Goal: Transaction & Acquisition: Purchase product/service

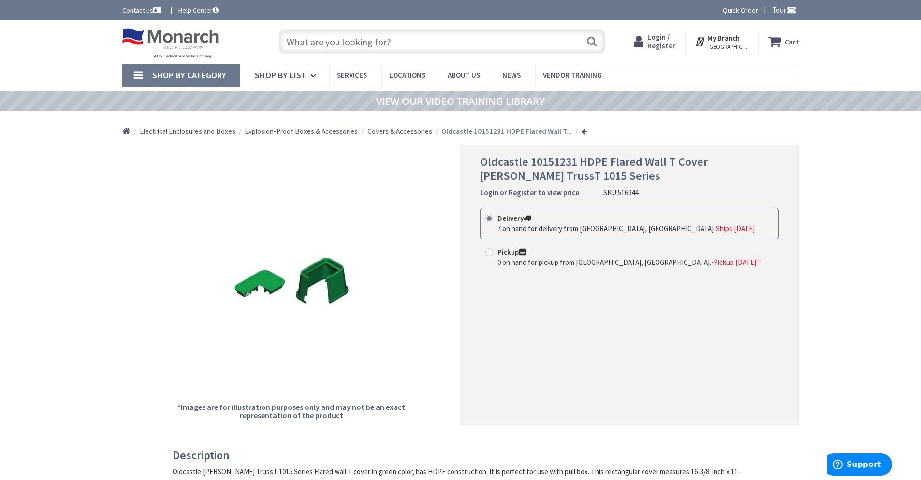
click at [664, 41] on span "Login / Register" at bounding box center [661, 41] width 28 height 18
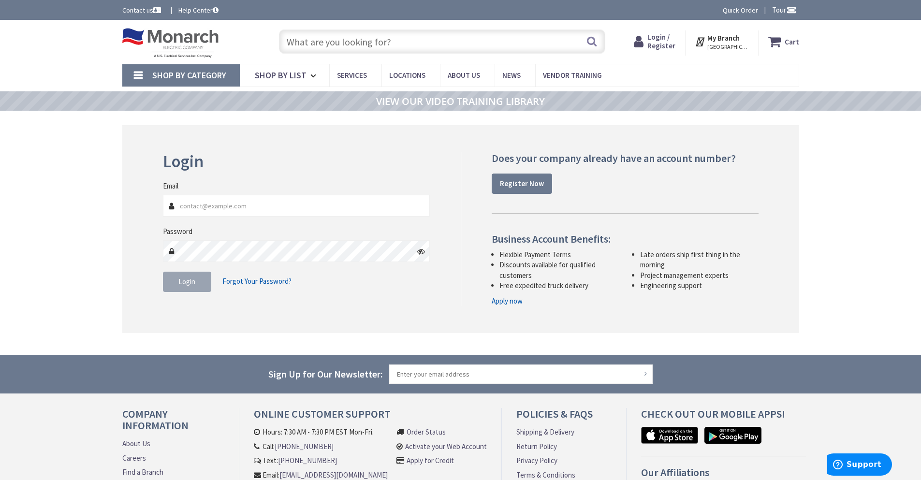
click at [660, 39] on span "Login / Register" at bounding box center [661, 41] width 28 height 18
click at [664, 41] on span "Login / Register" at bounding box center [661, 41] width 28 height 18
click at [805, 213] on main "Login Invalid login or password Email Password Login Forgot Your Password?" at bounding box center [460, 233] width 725 height 244
click at [871, 213] on div "Skip to Content Toggle Nav Search Cart My Cart Close" at bounding box center [460, 298] width 921 height 557
click at [663, 40] on span "Login / Register" at bounding box center [661, 41] width 28 height 18
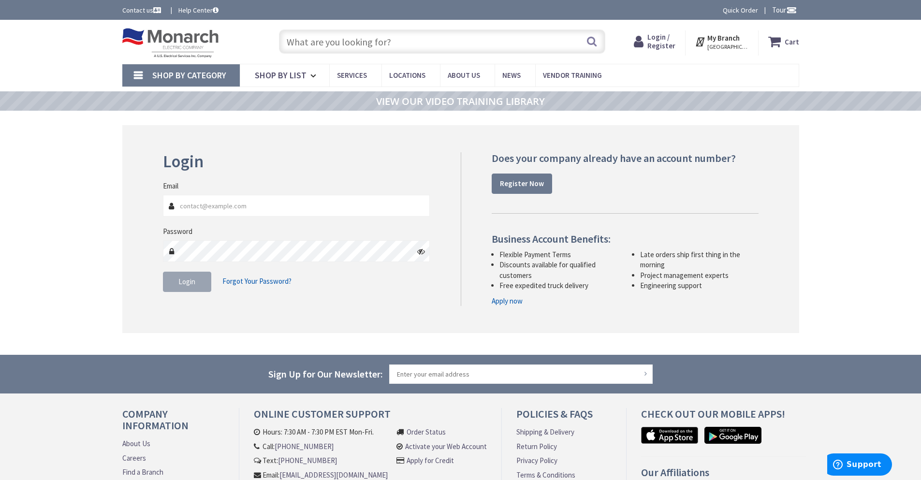
click at [238, 214] on input "Email" at bounding box center [296, 206] width 267 height 22
type input "[EMAIL_ADDRESS][DOMAIN_NAME]"
drag, startPoint x: 845, startPoint y: 186, endPoint x: 606, endPoint y: 53, distance: 274.1
click at [845, 184] on div "Skip to Content Toggle Nav Search Cart My Cart Close" at bounding box center [460, 298] width 921 height 557
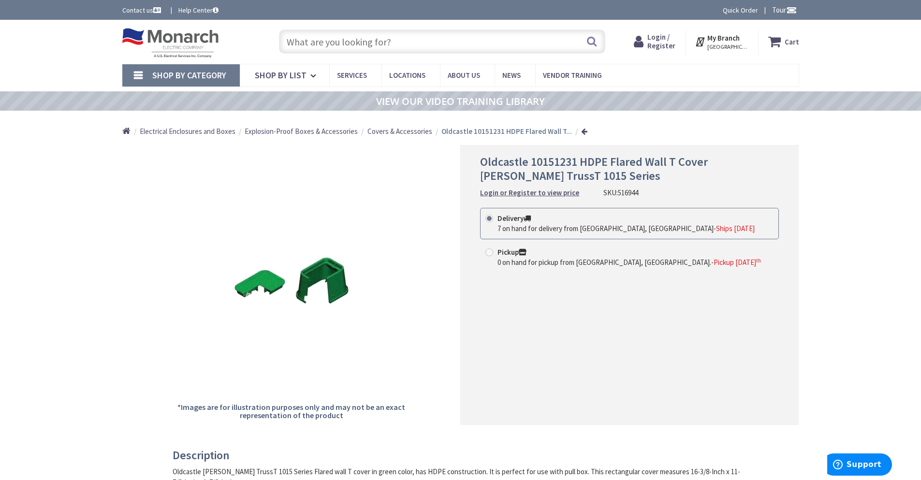
click at [657, 40] on span "Login / Register" at bounding box center [661, 41] width 28 height 18
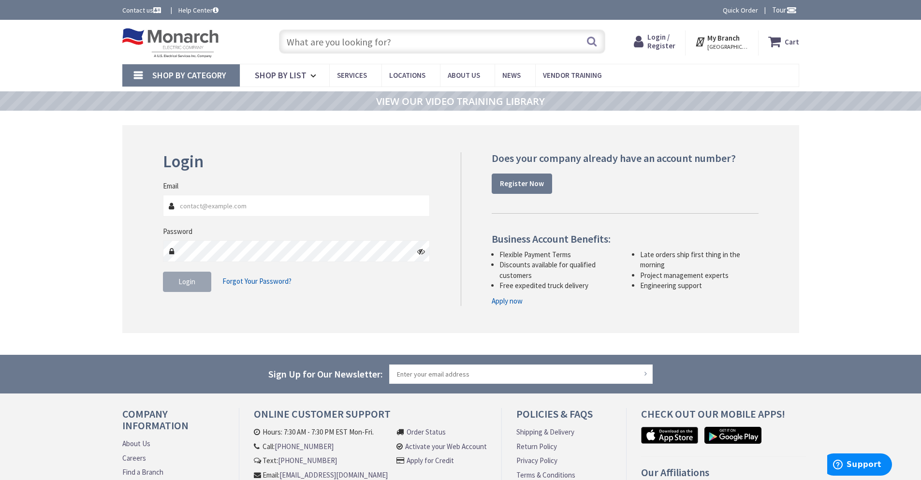
click at [663, 45] on span "Login / Register" at bounding box center [661, 41] width 28 height 18
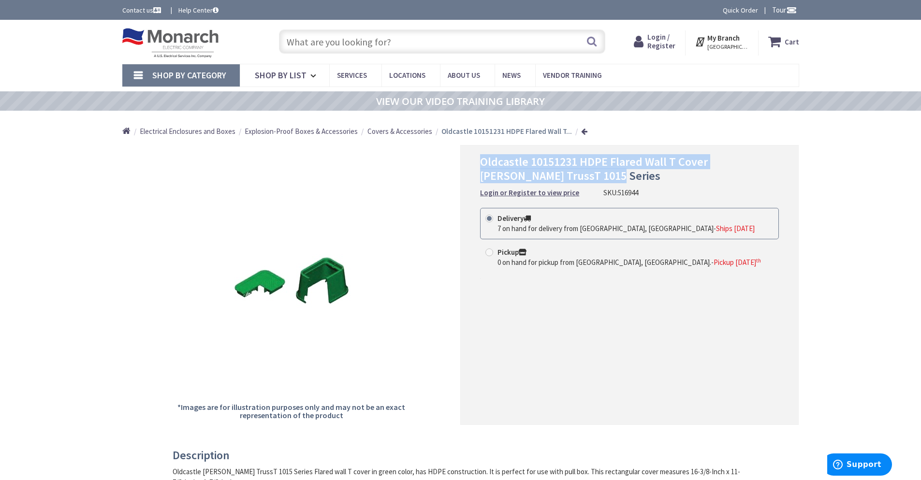
drag, startPoint x: 530, startPoint y: 181, endPoint x: 483, endPoint y: 167, distance: 48.8
click at [483, 167] on h1 "Oldcastle 10151231 HDPE Flared Wall T Cover [PERSON_NAME] TrussT 1015 Series" at bounding box center [629, 169] width 299 height 28
copy span "Oldcastle 10151231 HDPE Flared Wall T Cover [PERSON_NAME] TrussT 1015 Series"
